Goal: Information Seeking & Learning: Learn about a topic

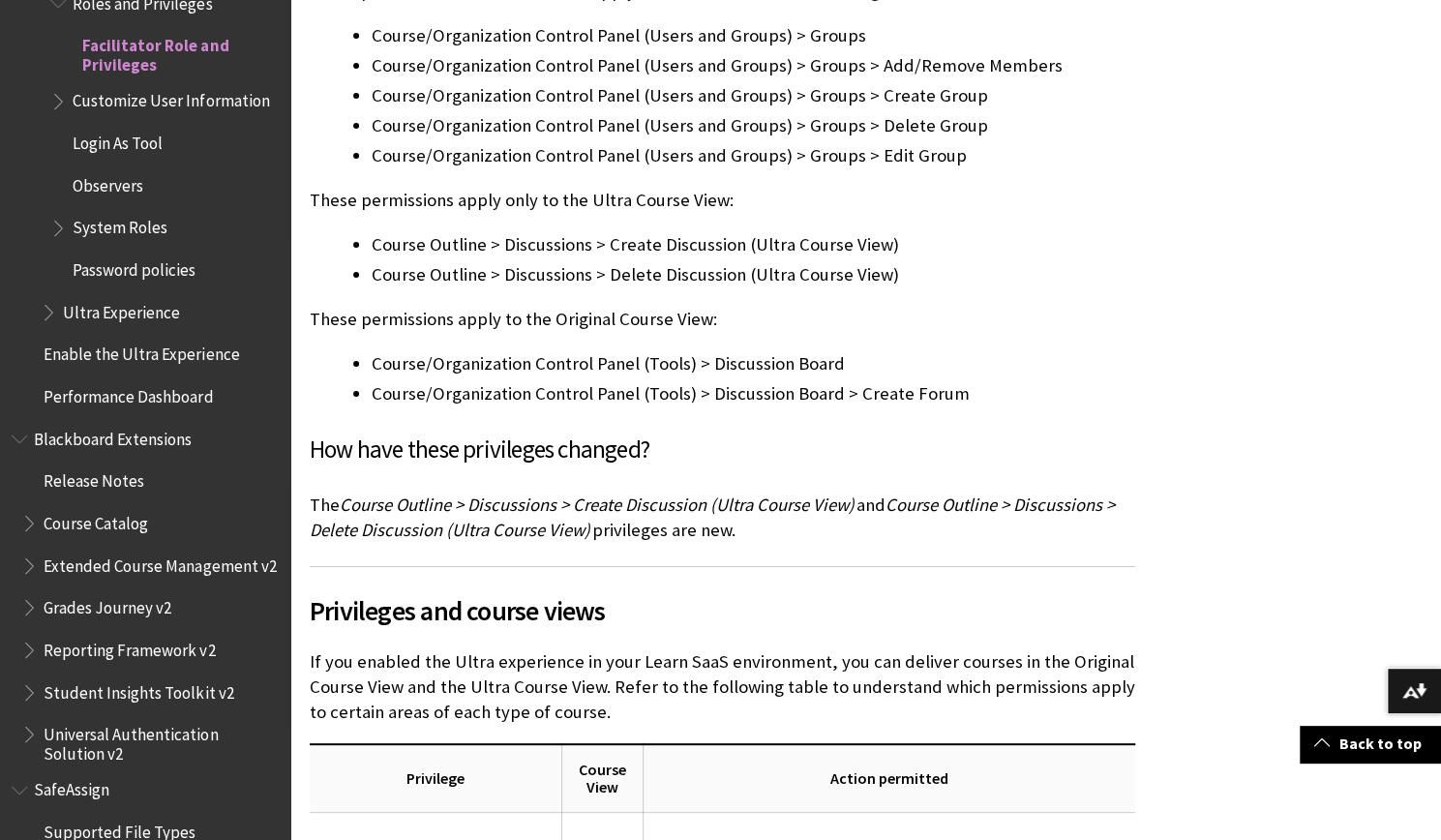
scroll to position [4550, 0]
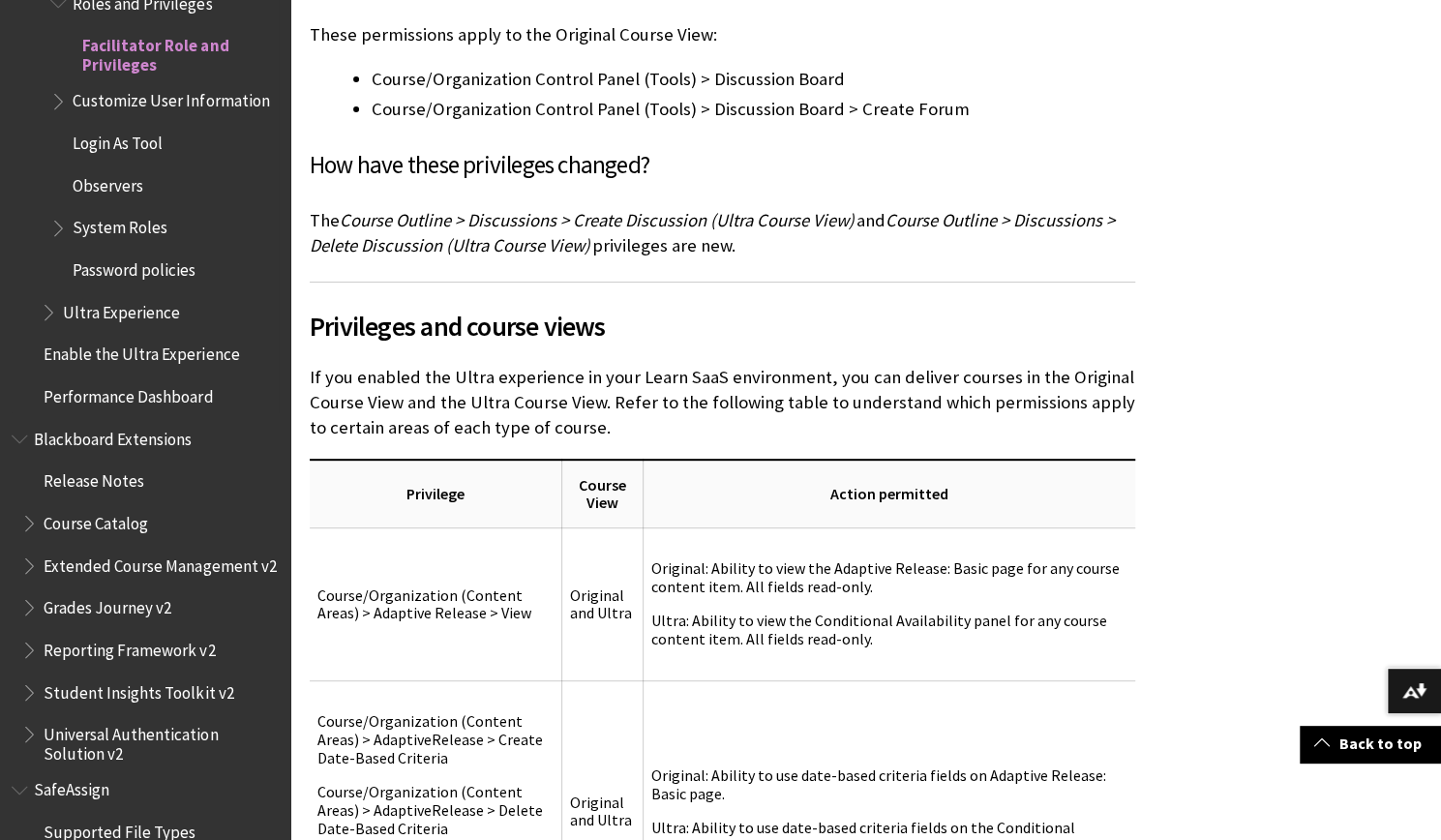
click at [121, 238] on span "System Roles" at bounding box center [120, 224] width 95 height 26
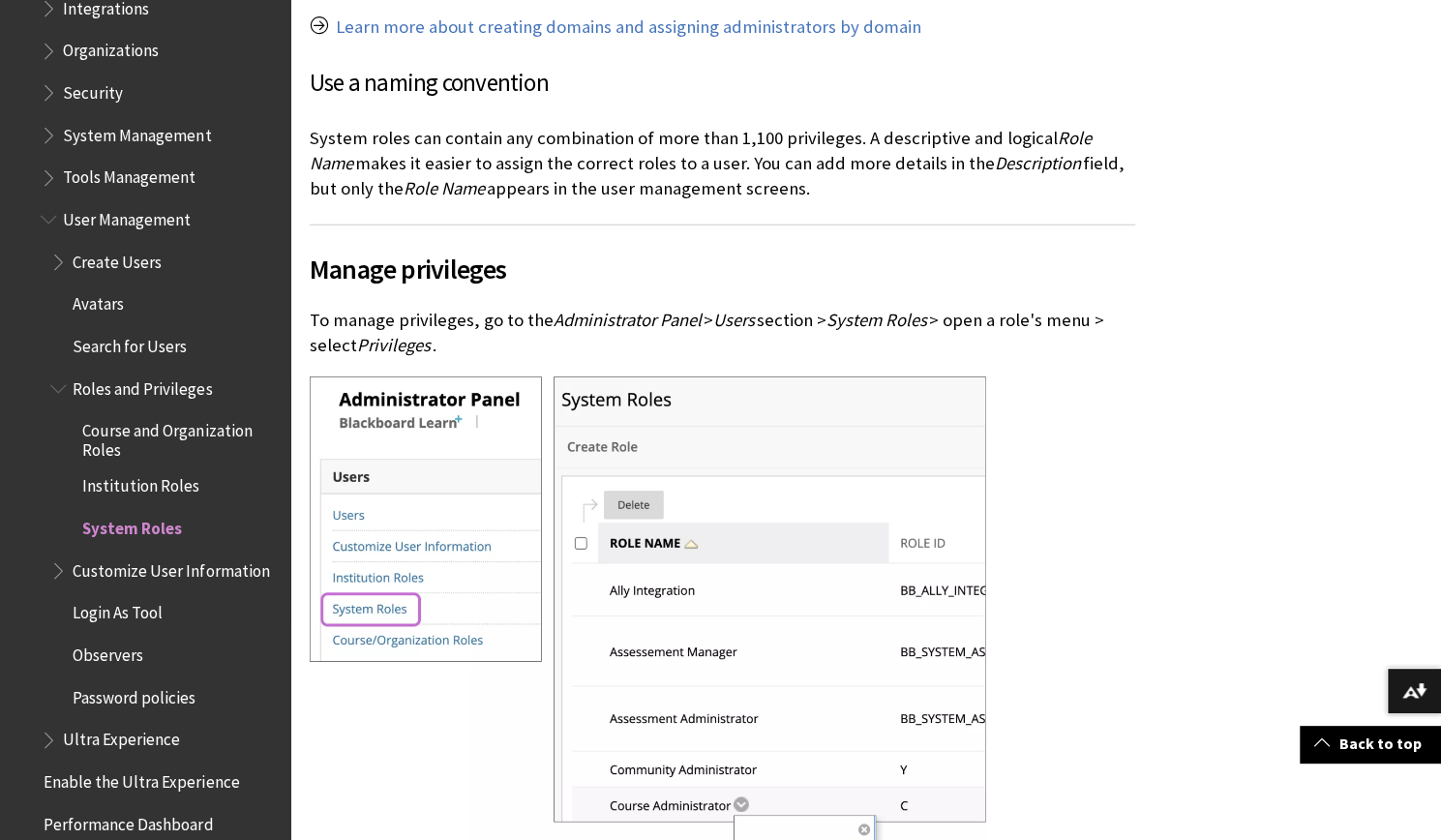
scroll to position [2323, 0]
click at [130, 385] on span "Roles and Privileges" at bounding box center [143, 386] width 140 height 26
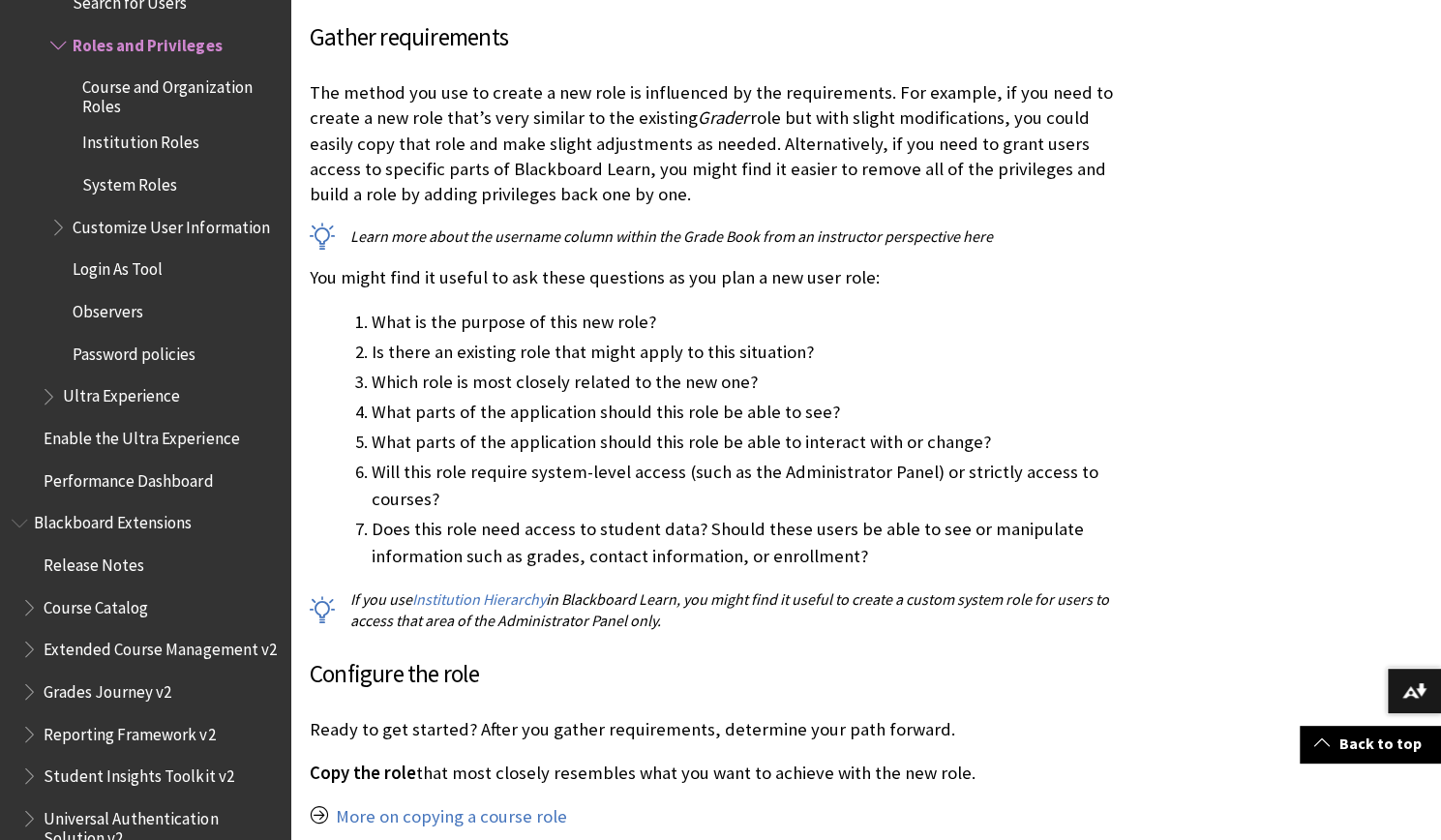
scroll to position [3679, 0]
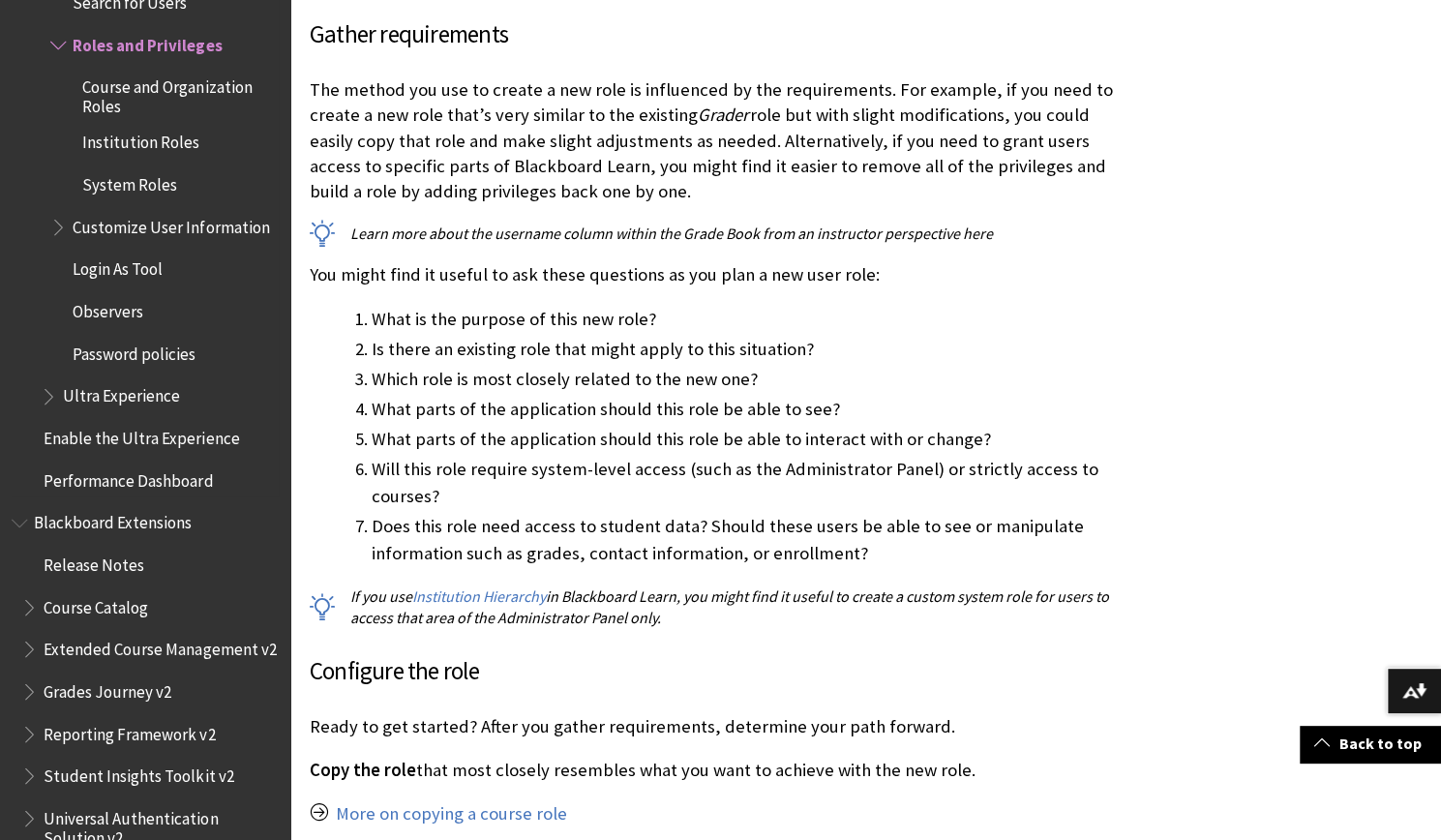
click at [129, 237] on span "Customize User Information" at bounding box center [171, 223] width 196 height 26
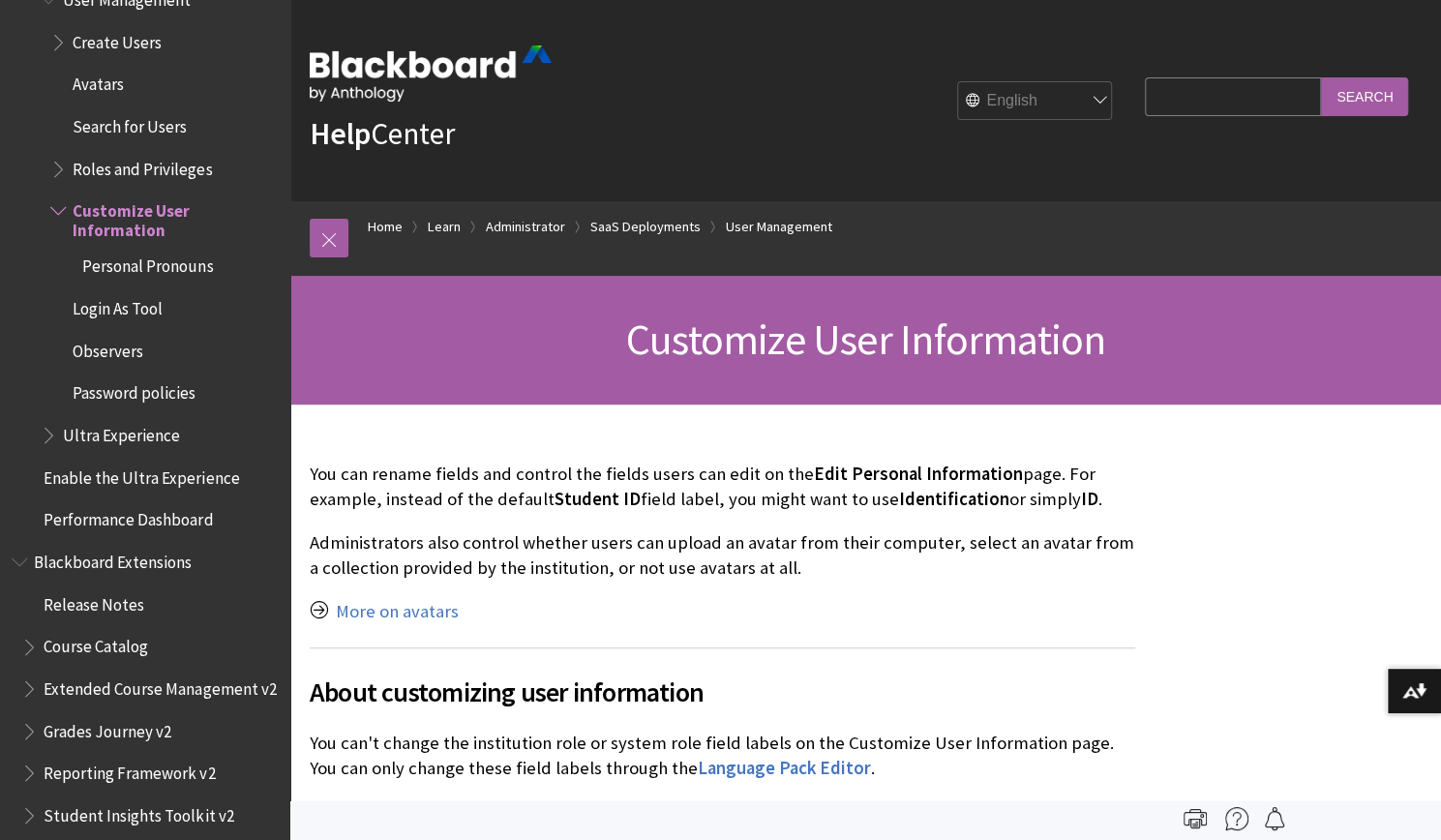
scroll to position [2516, 0]
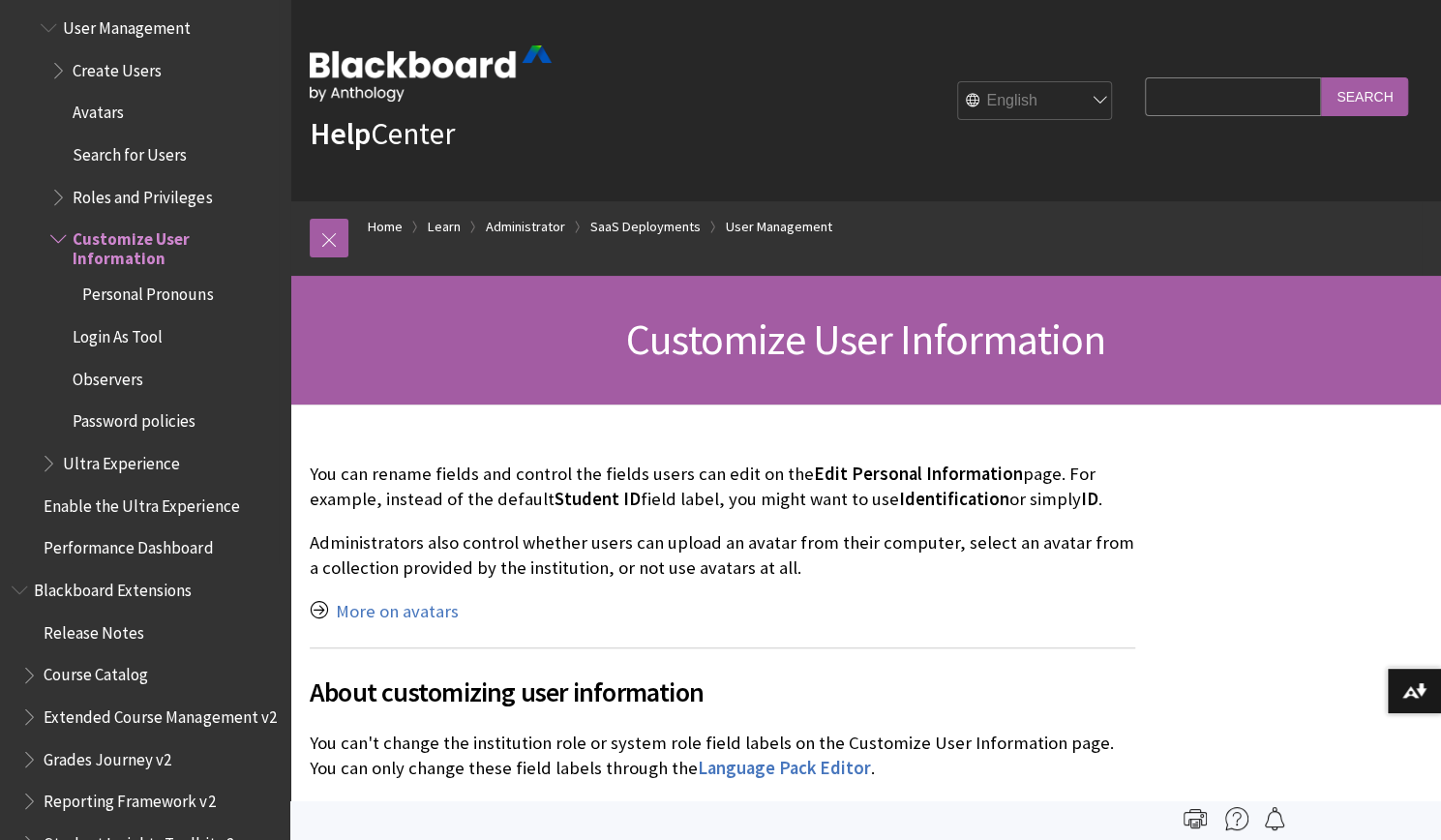
click at [118, 173] on ul "Create Users Avatars Search for Users Roles and Privileges Customize User Infor…" at bounding box center [159, 246] width 238 height 384
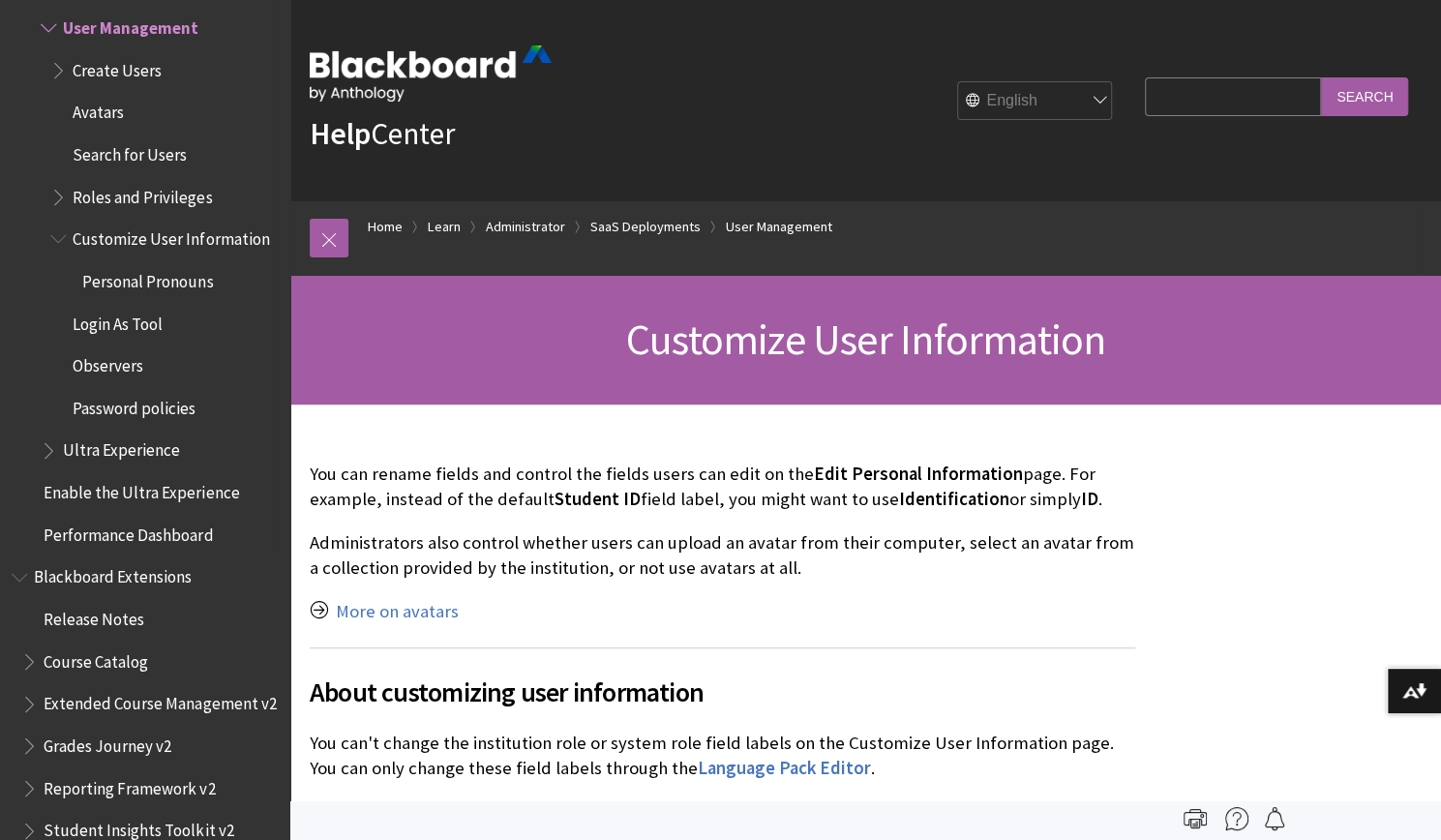
click at [128, 199] on span "Roles and Privileges" at bounding box center [143, 193] width 140 height 26
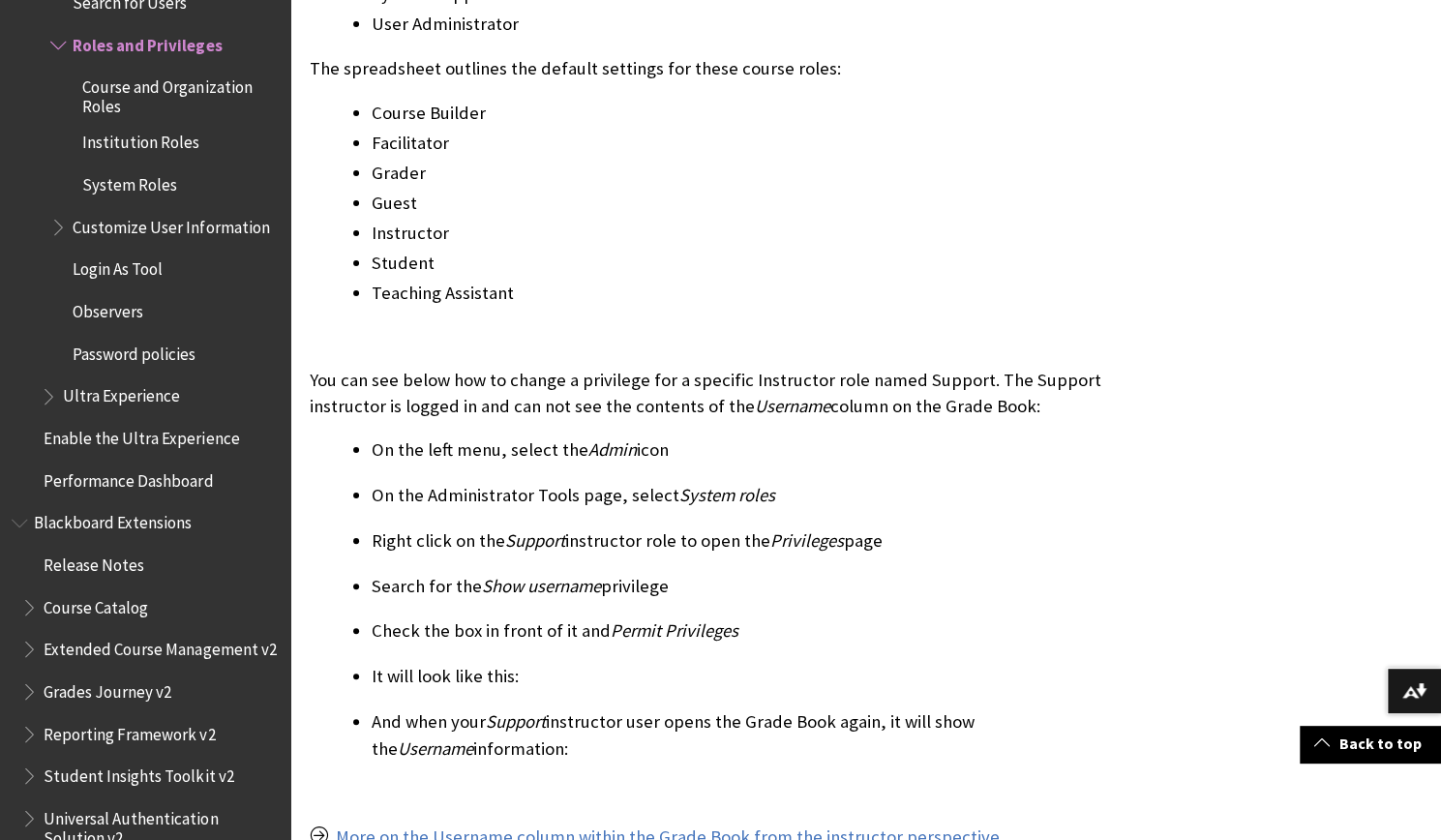
scroll to position [2710, 0]
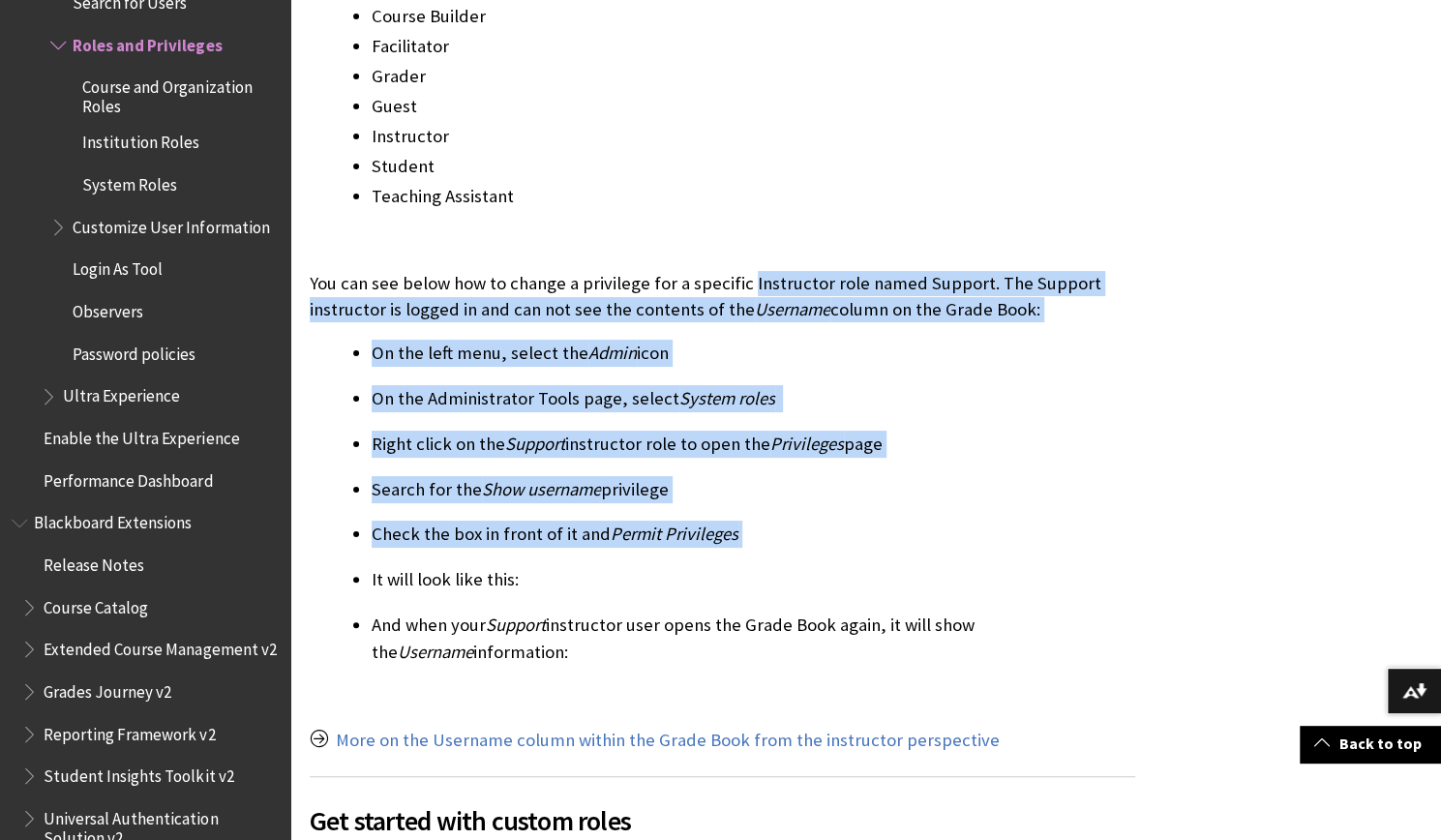
drag, startPoint x: 746, startPoint y: 249, endPoint x: 789, endPoint y: 506, distance: 260.6
click at [789, 506] on div "Privileges Blackboard Learn includes numerous privileges that can be applied to…" at bounding box center [722, 639] width 825 height 3505
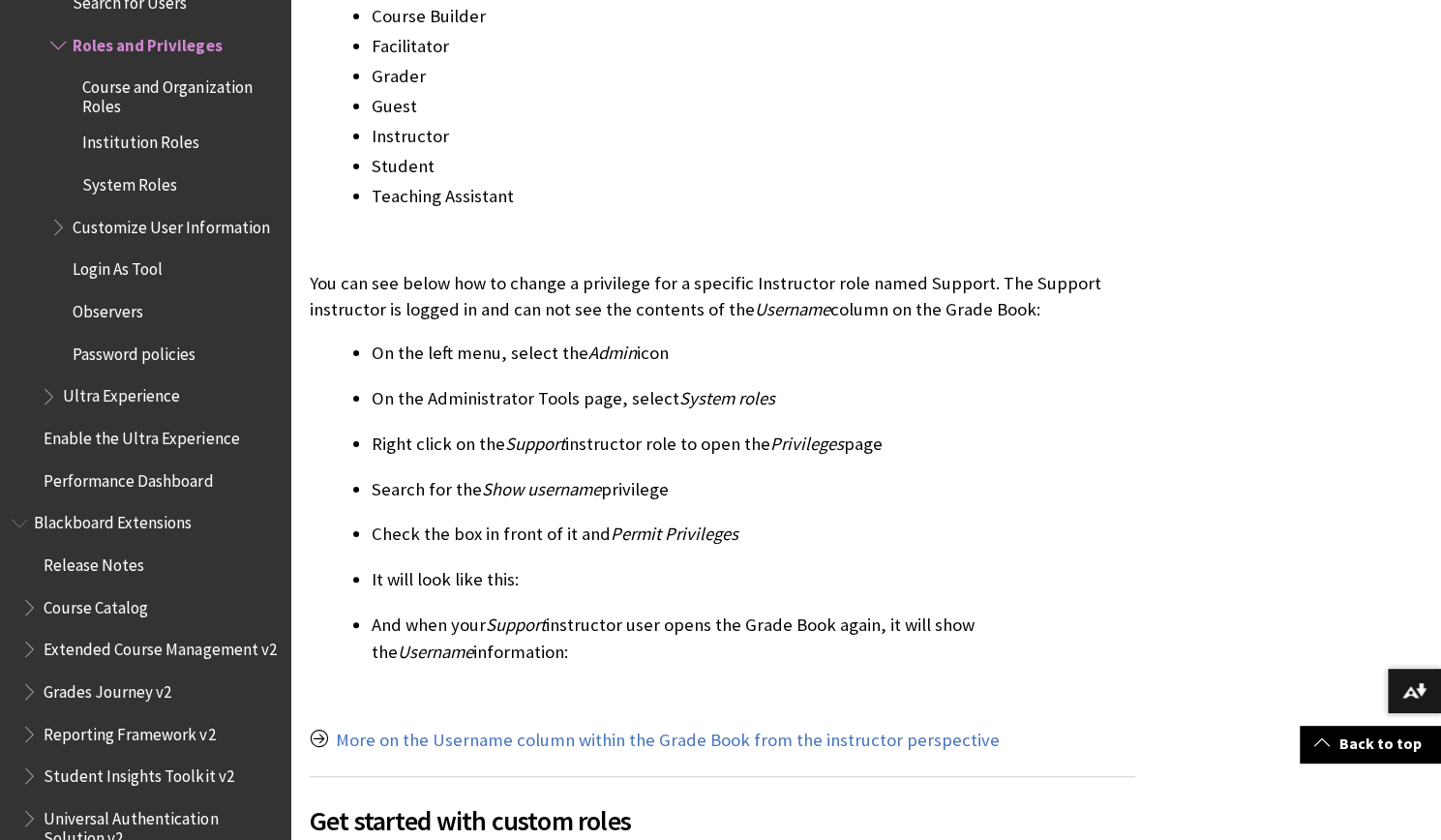
click at [784, 566] on li "It will look like this:" at bounding box center [754, 580] width 763 height 27
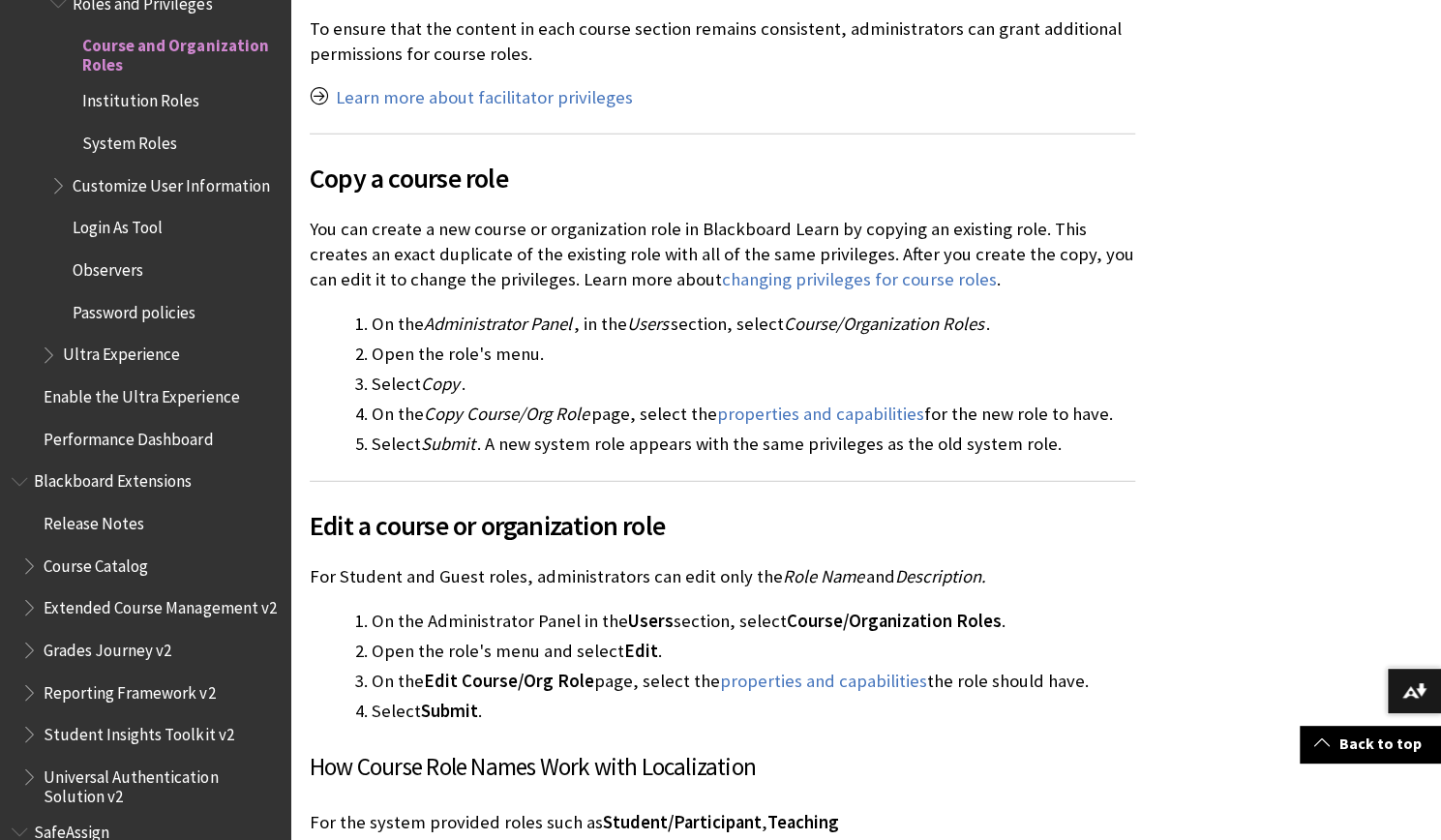
scroll to position [2904, 0]
